Goal: Task Accomplishment & Management: Manage account settings

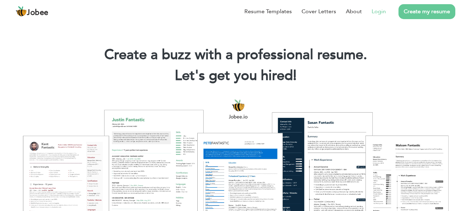
click at [376, 17] on li "Login" at bounding box center [374, 11] width 24 height 18
click at [374, 13] on link "Login" at bounding box center [378, 11] width 14 height 8
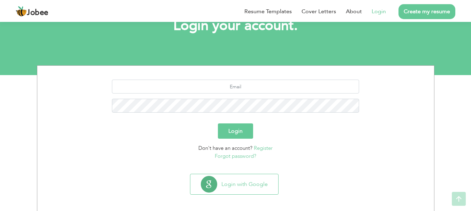
scroll to position [53, 0]
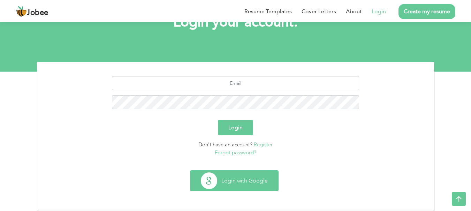
click at [225, 180] on button "Login with Google" at bounding box center [234, 181] width 88 height 20
